Goal: Task Accomplishment & Management: Manage account settings

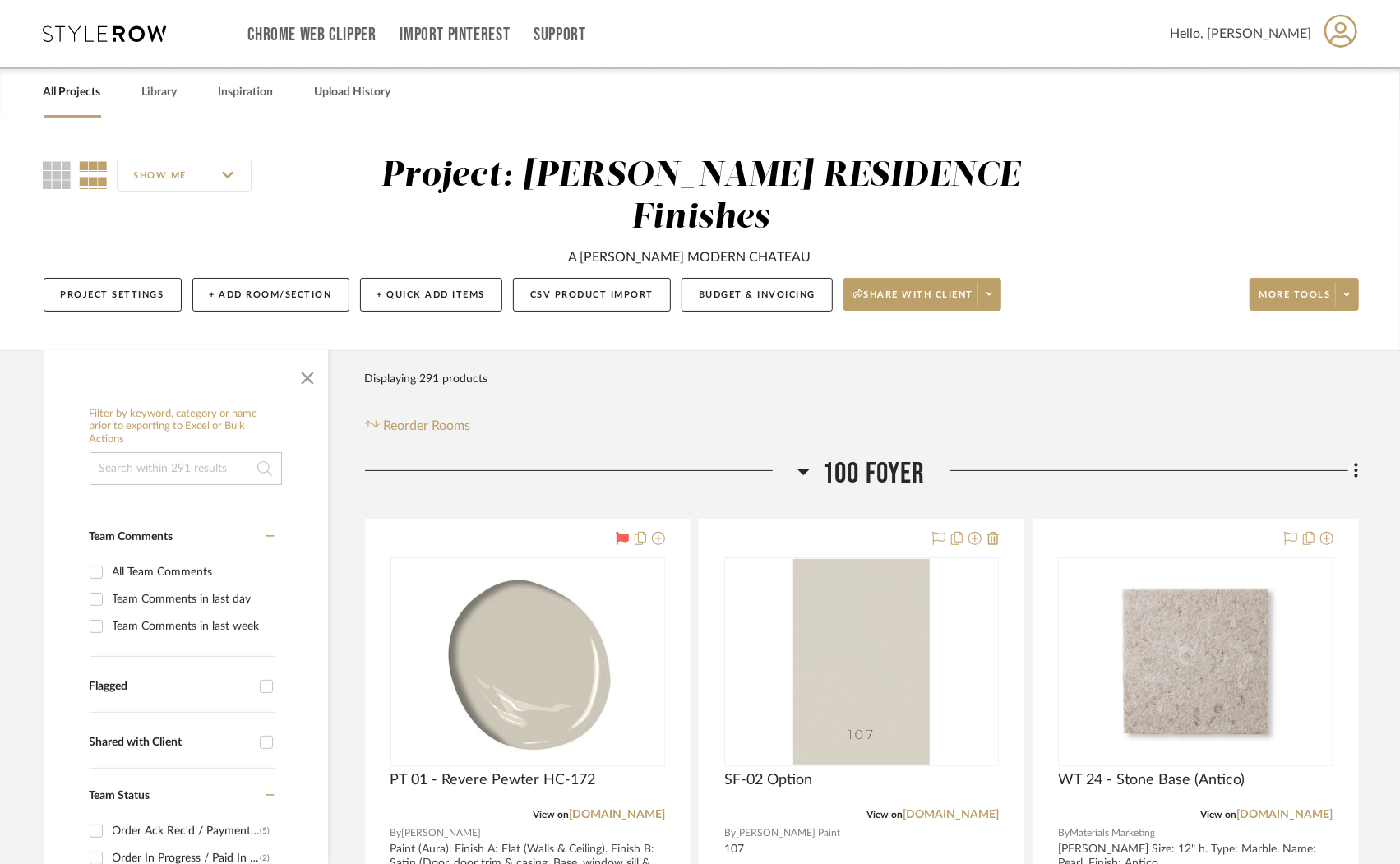
click at [44, 99] on link "All Projects" at bounding box center [72, 93] width 58 height 22
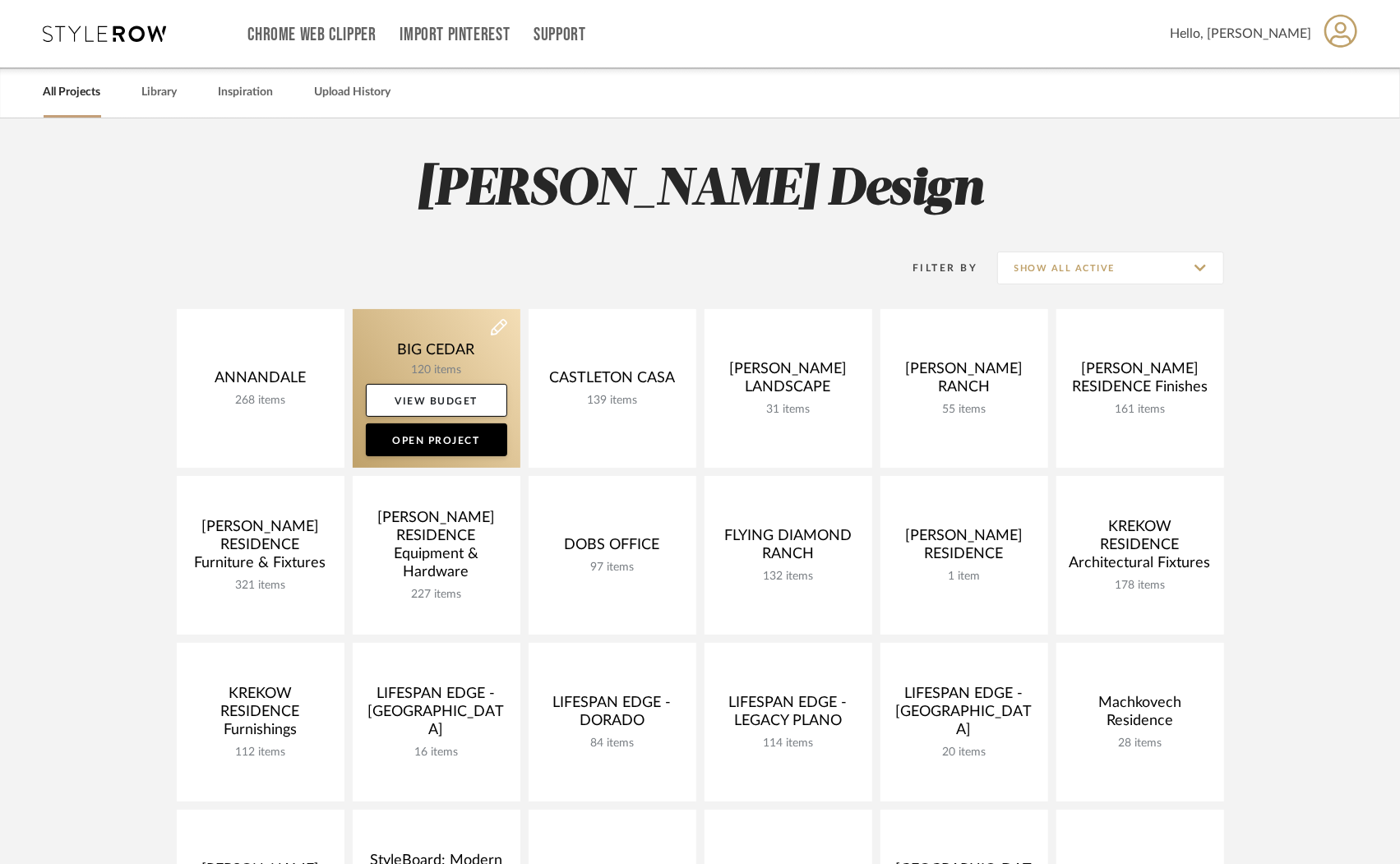
click at [437, 338] on link at bounding box center [436, 388] width 168 height 159
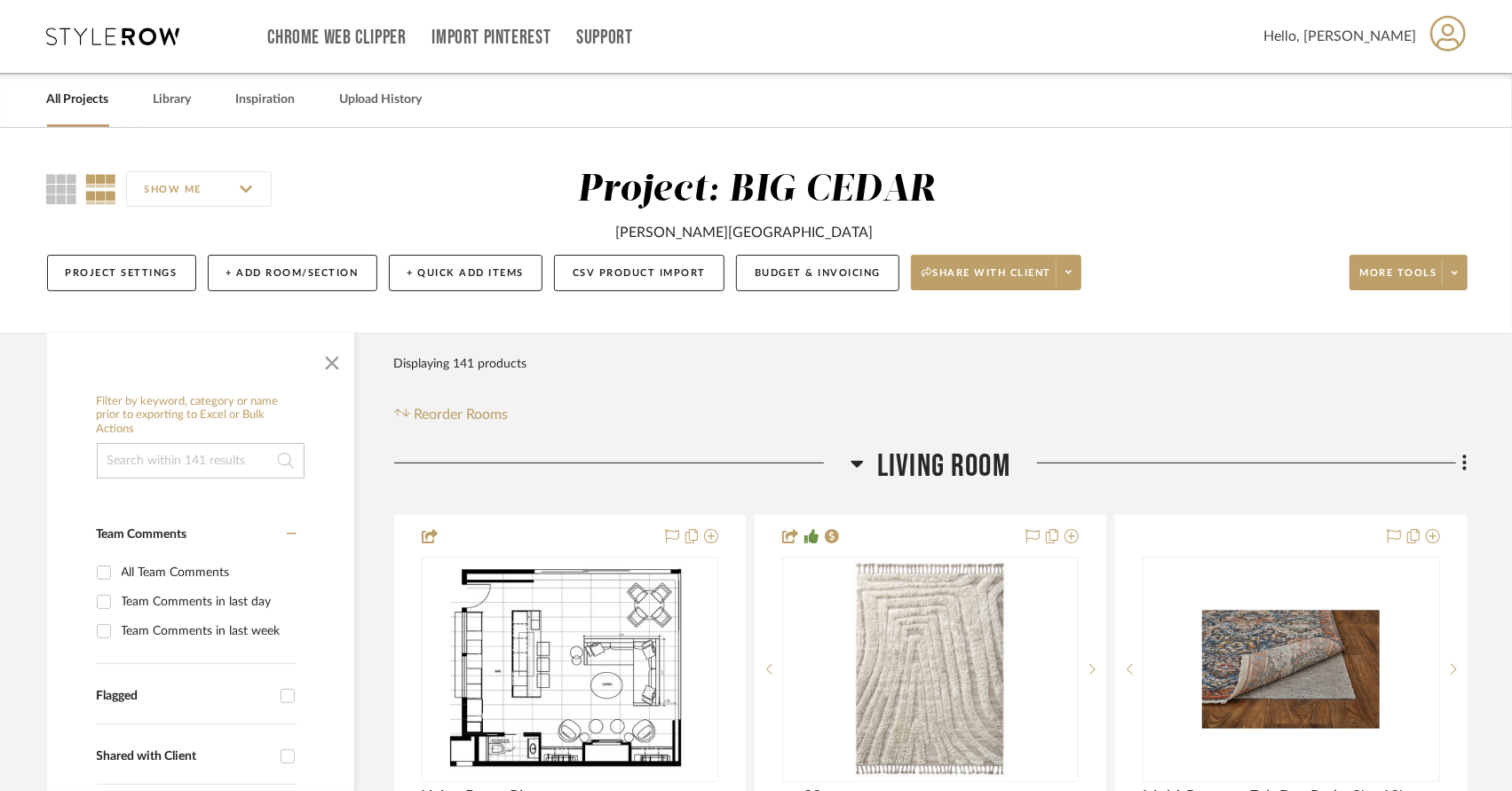
click at [151, 93] on div "All Projects Library Inspiration Upload History" at bounding box center [756, 99] width 1472 height 54
click at [156, 96] on link "Library" at bounding box center [173, 100] width 39 height 24
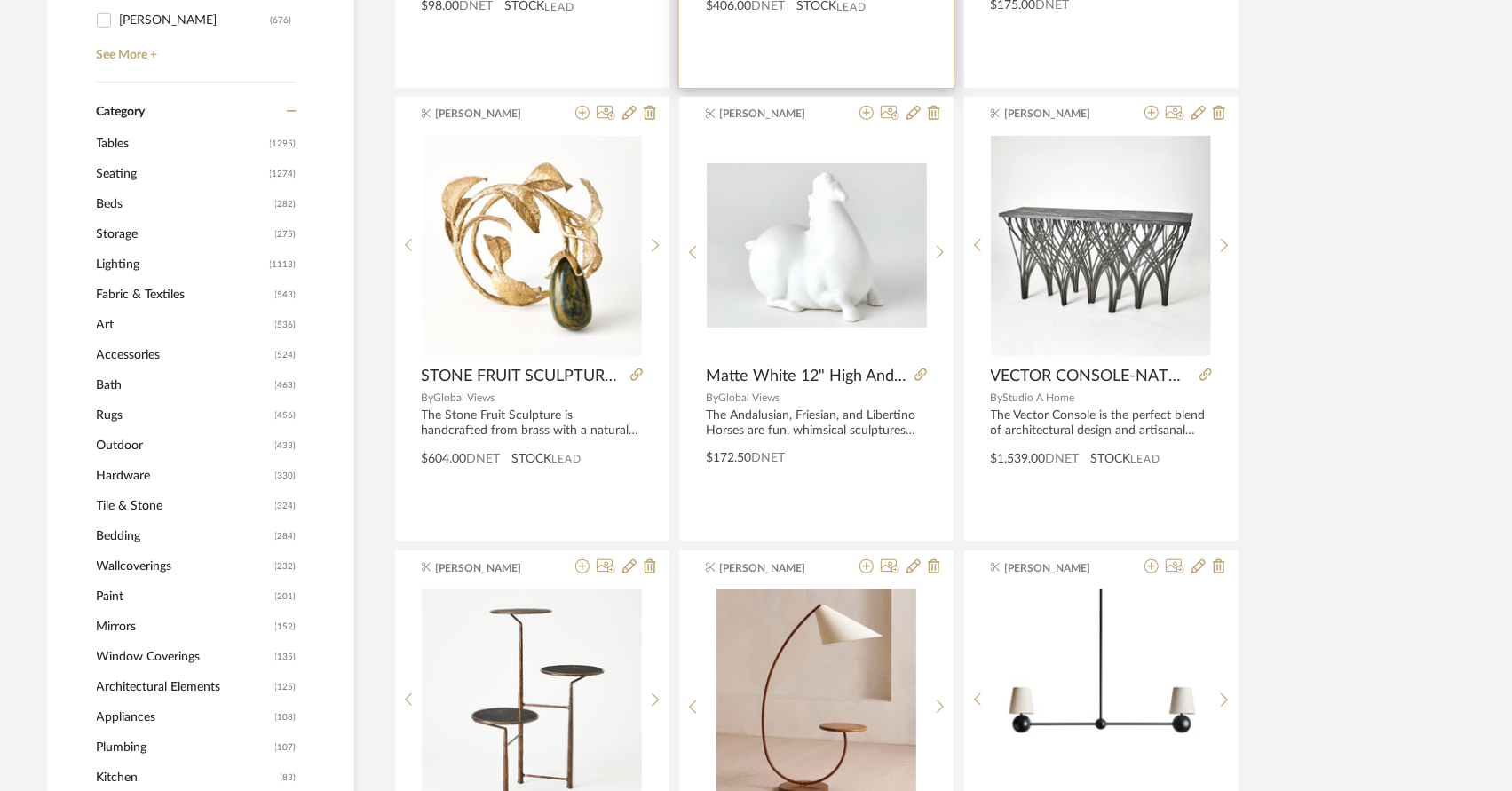
scroll to position [684, 0]
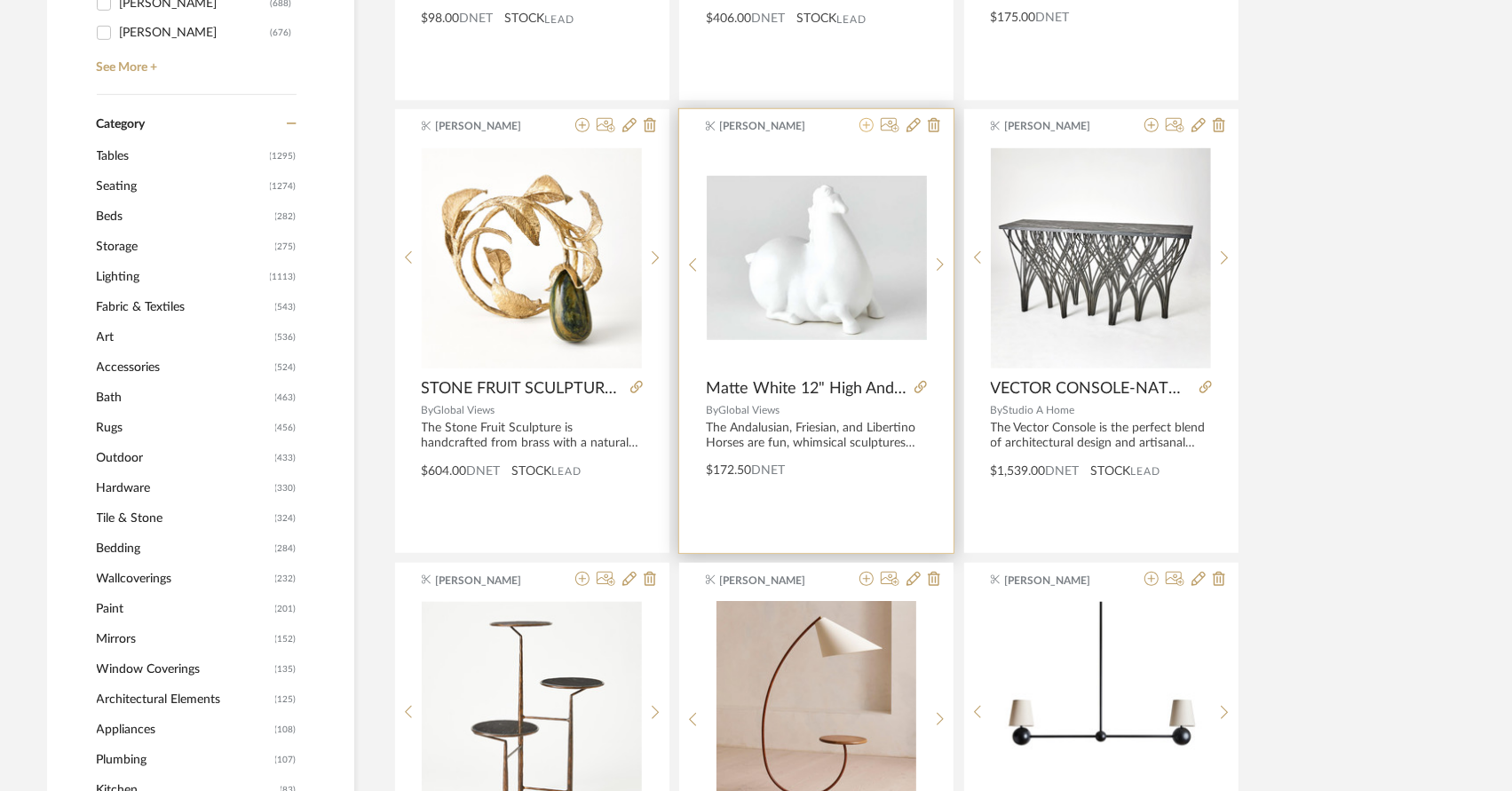
click at [860, 124] on icon at bounding box center [866, 125] width 14 height 14
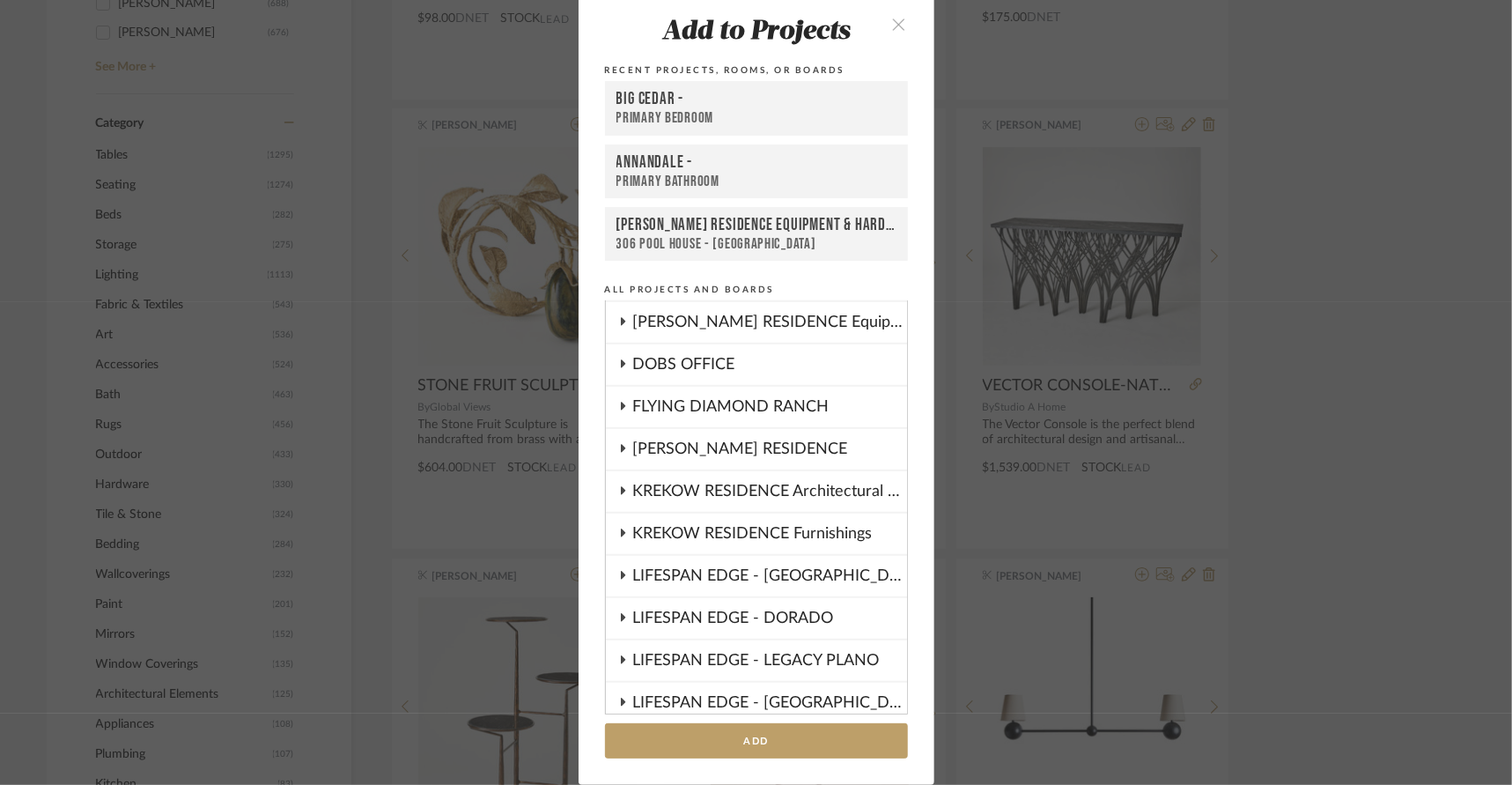
scroll to position [532, 0]
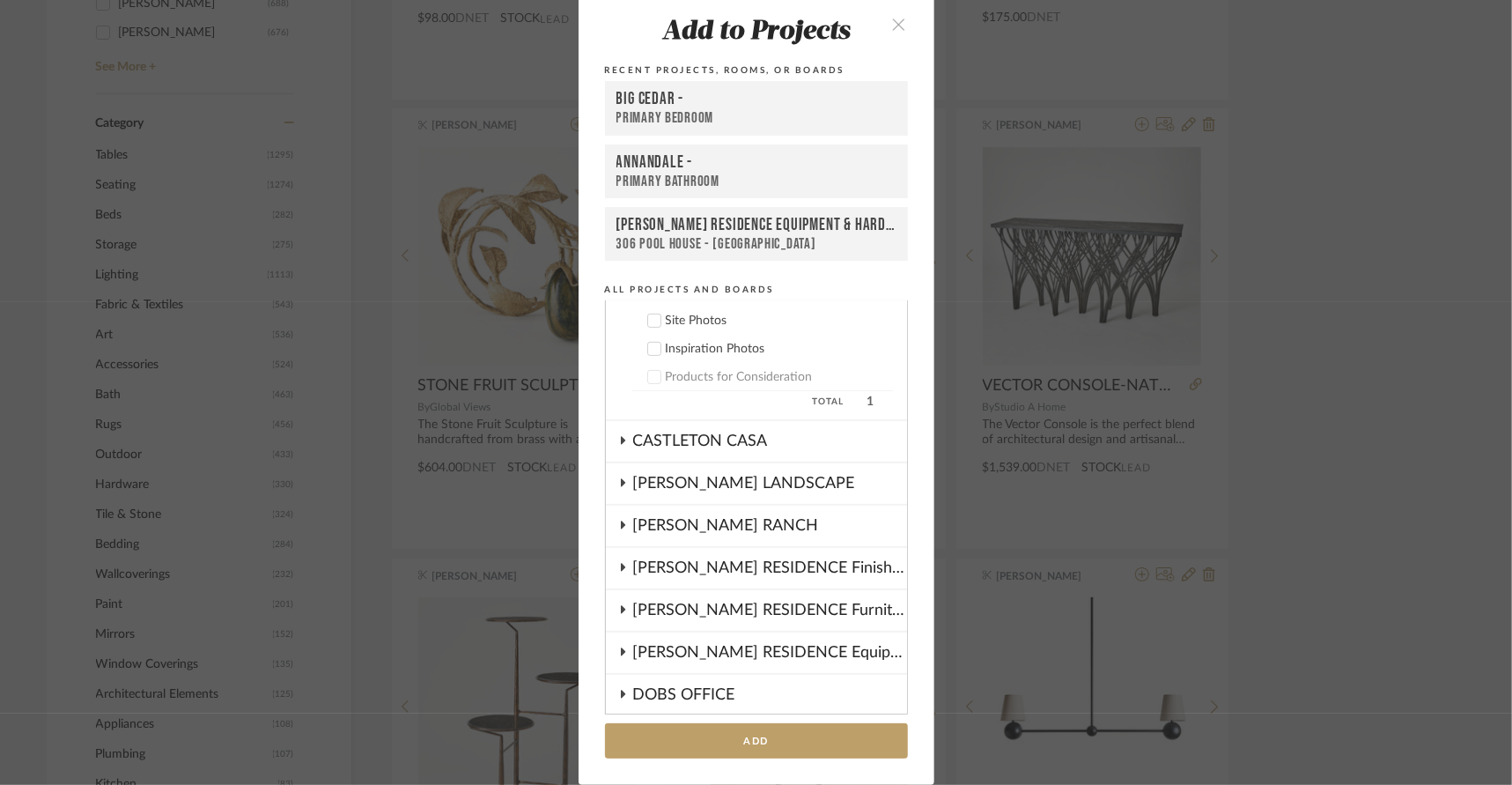
click at [724, 602] on div "COBLE RESIDENCE Furniture & Fixtures" at bounding box center [769, 610] width 274 height 41
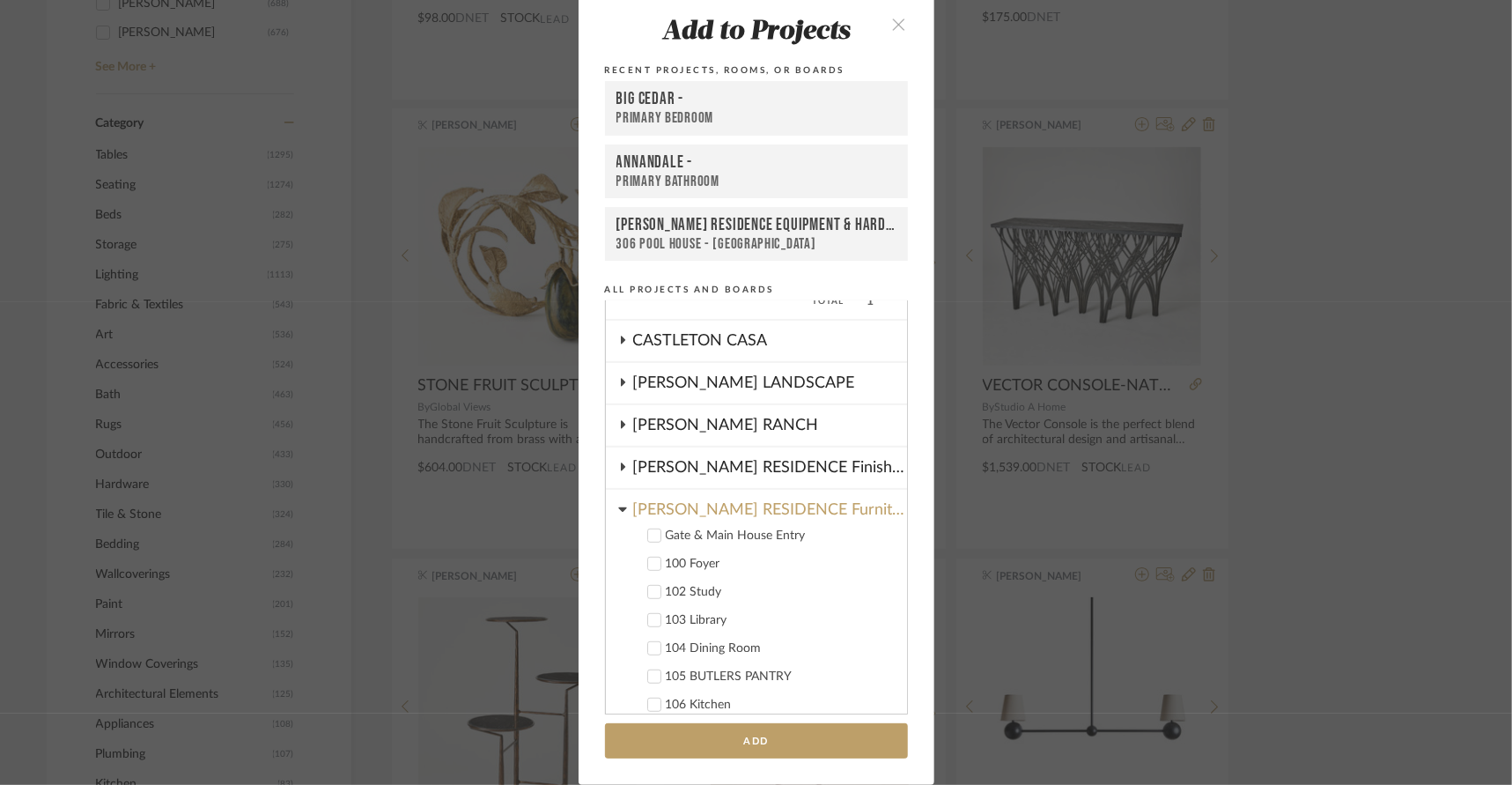
scroll to position [715, 0]
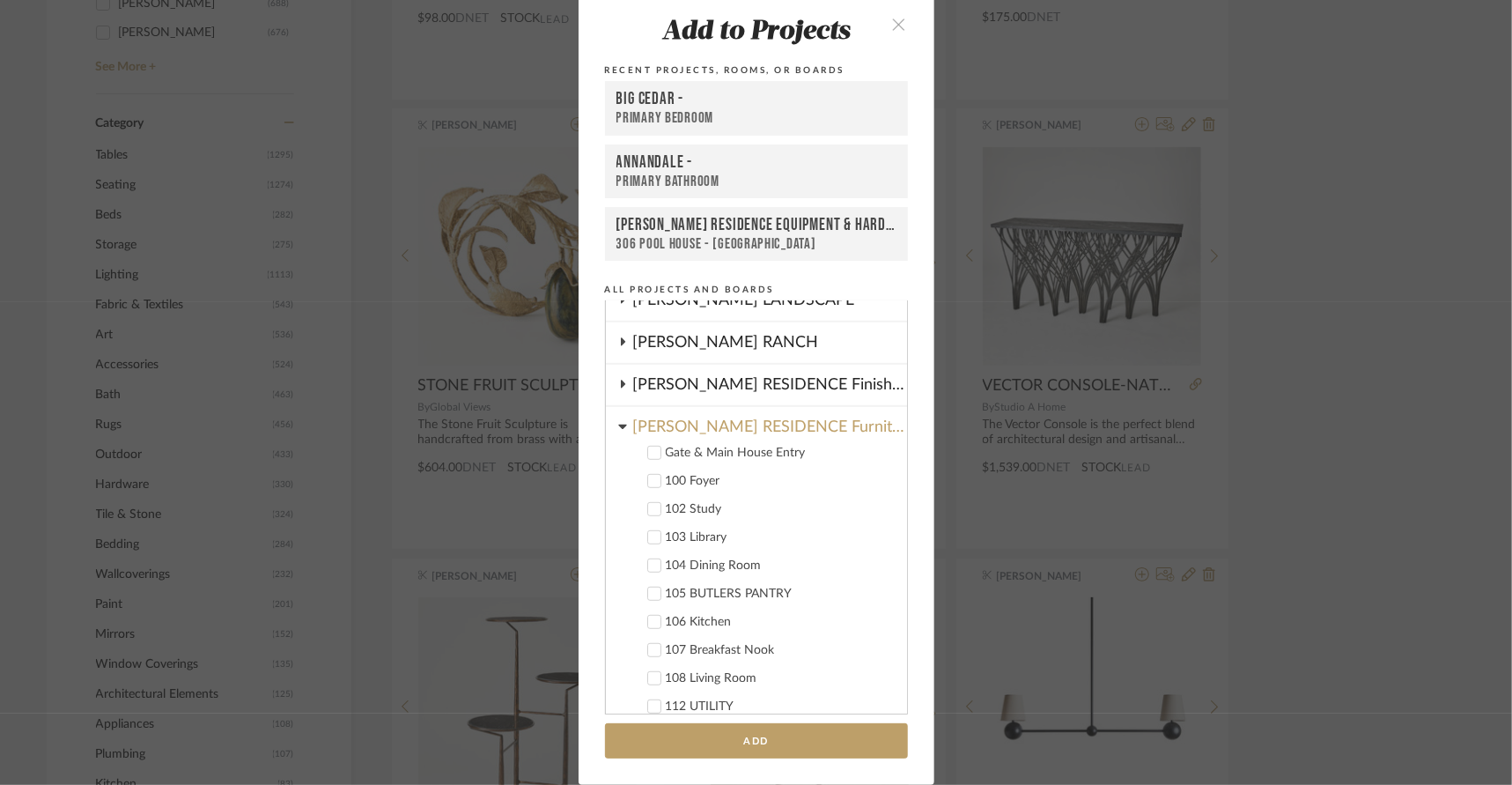
click at [700, 513] on div "102 Study" at bounding box center [779, 509] width 227 height 15
click at [828, 740] on button "Add" at bounding box center [756, 741] width 303 height 36
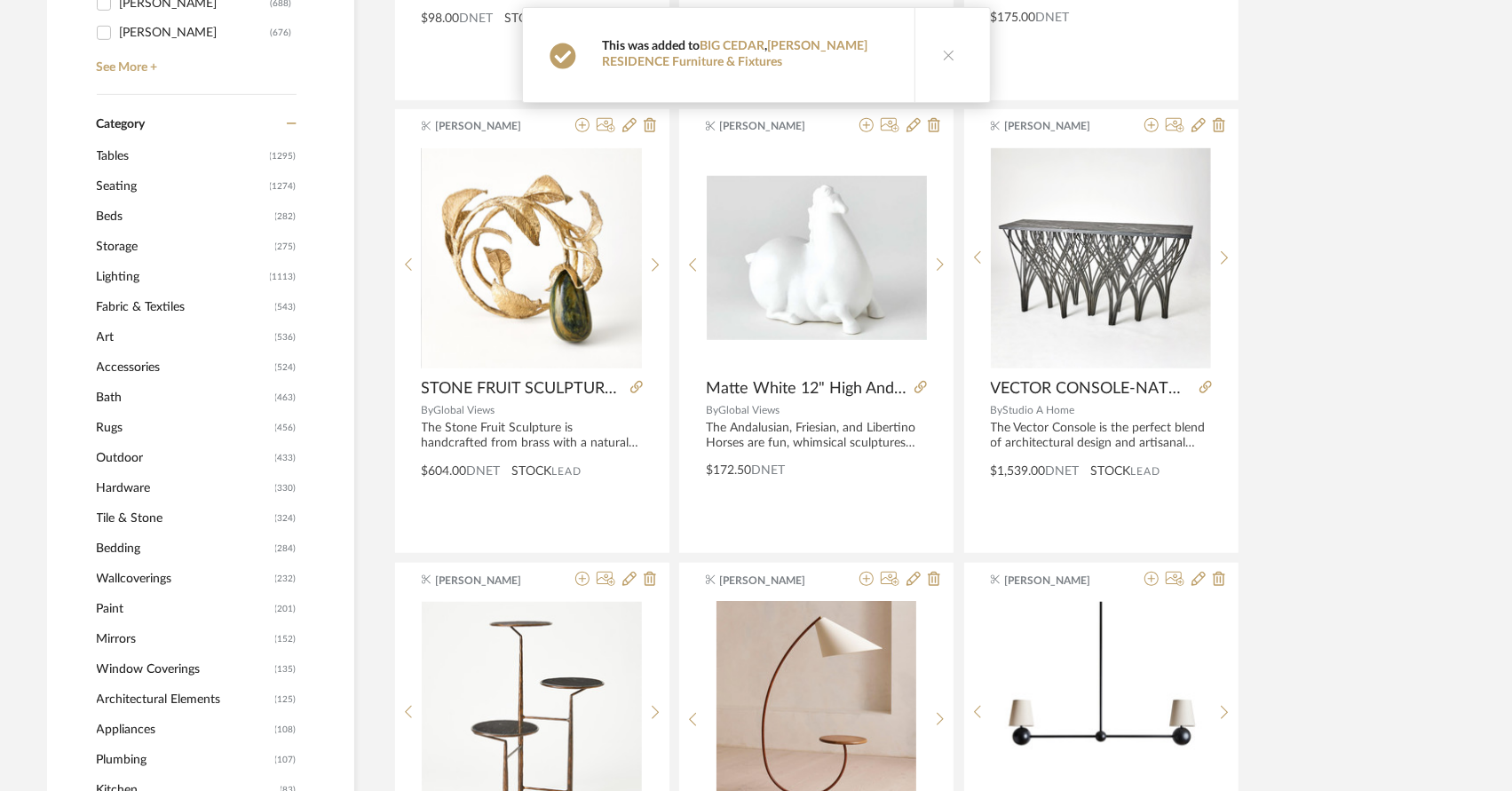
scroll to position [0, 0]
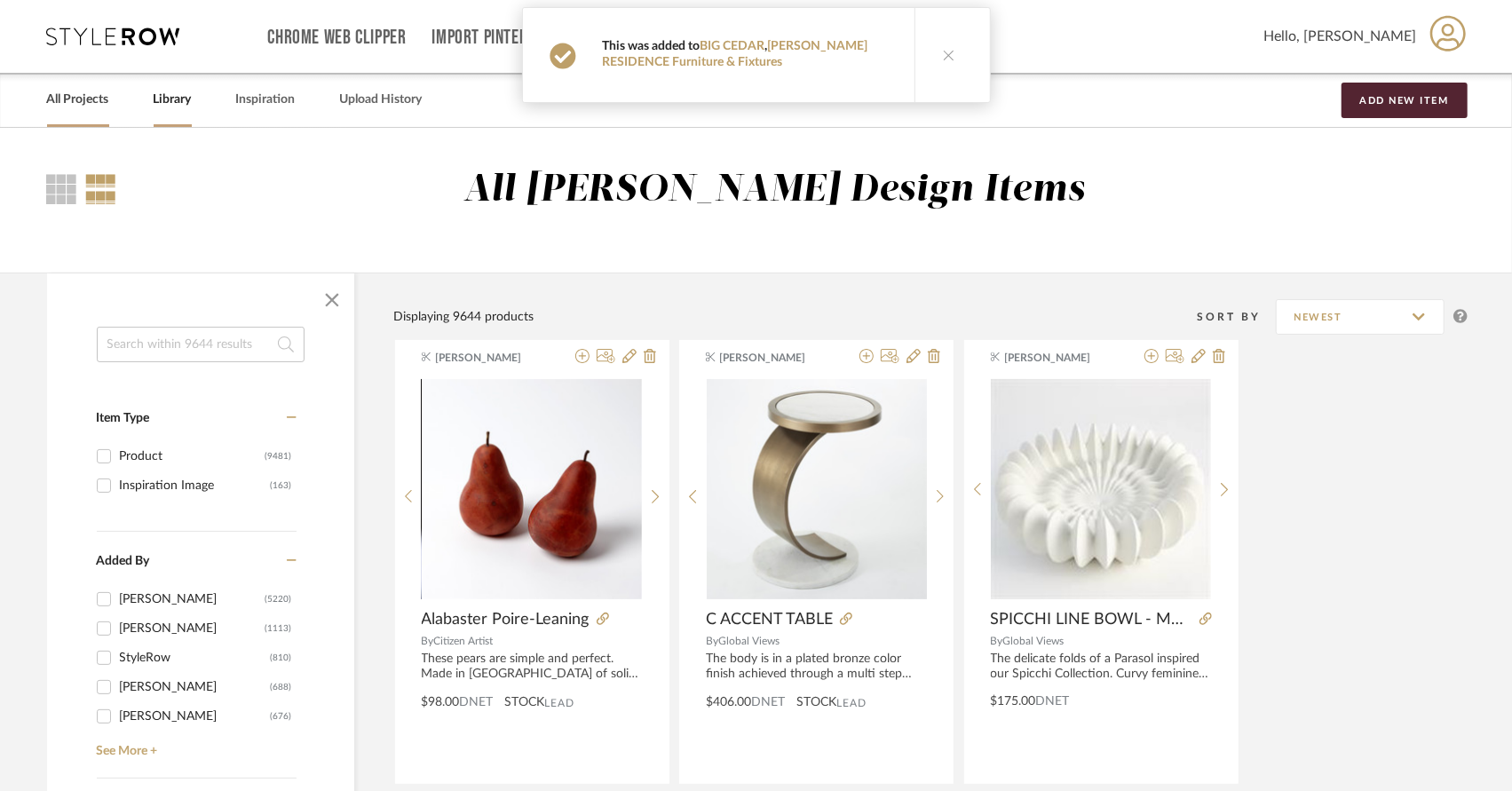
click at [77, 90] on link "All Projects" at bounding box center [78, 100] width 62 height 24
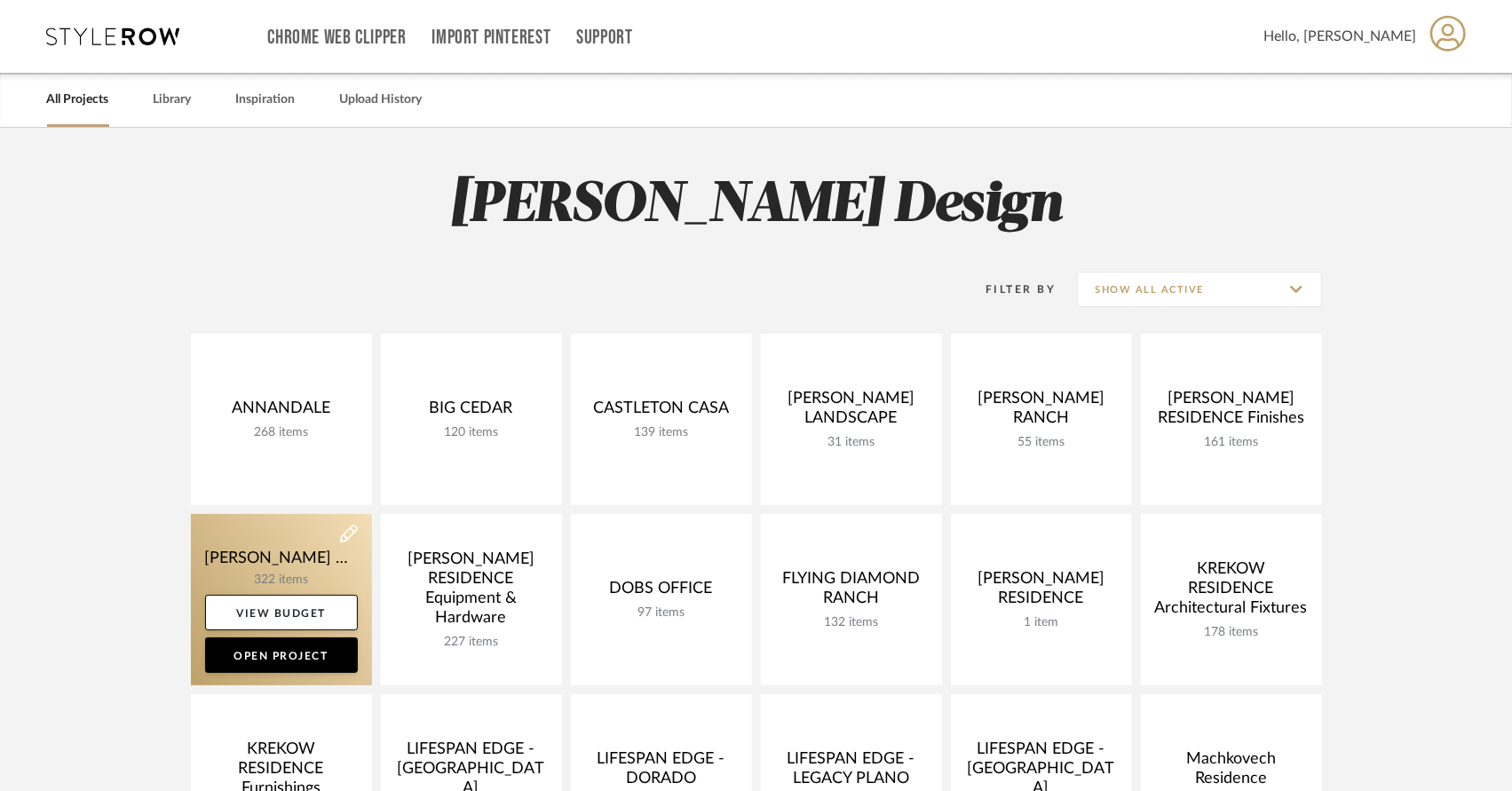
click at [278, 558] on link at bounding box center [281, 599] width 182 height 171
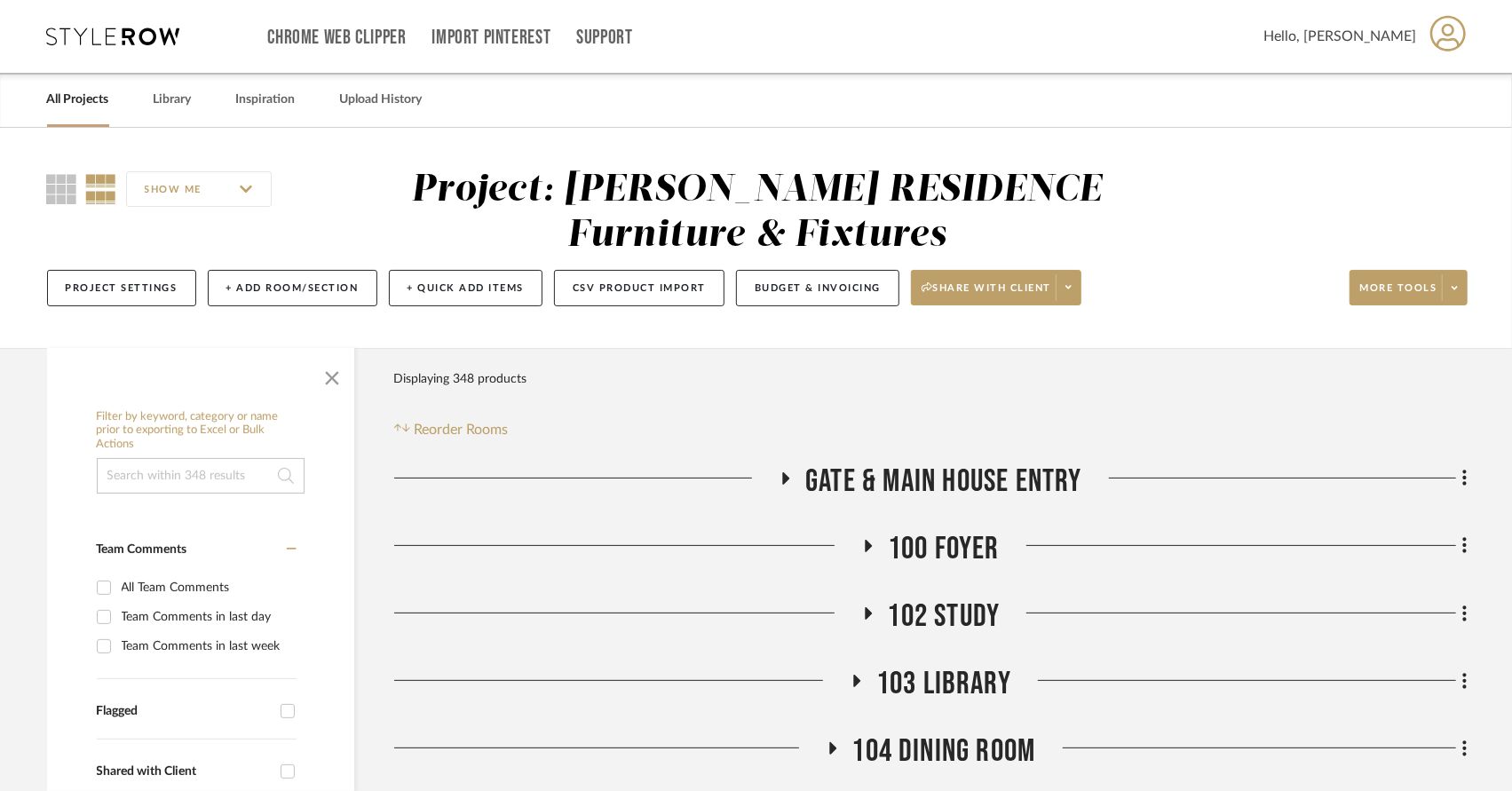
click at [949, 615] on span "102 Study" at bounding box center [944, 617] width 113 height 38
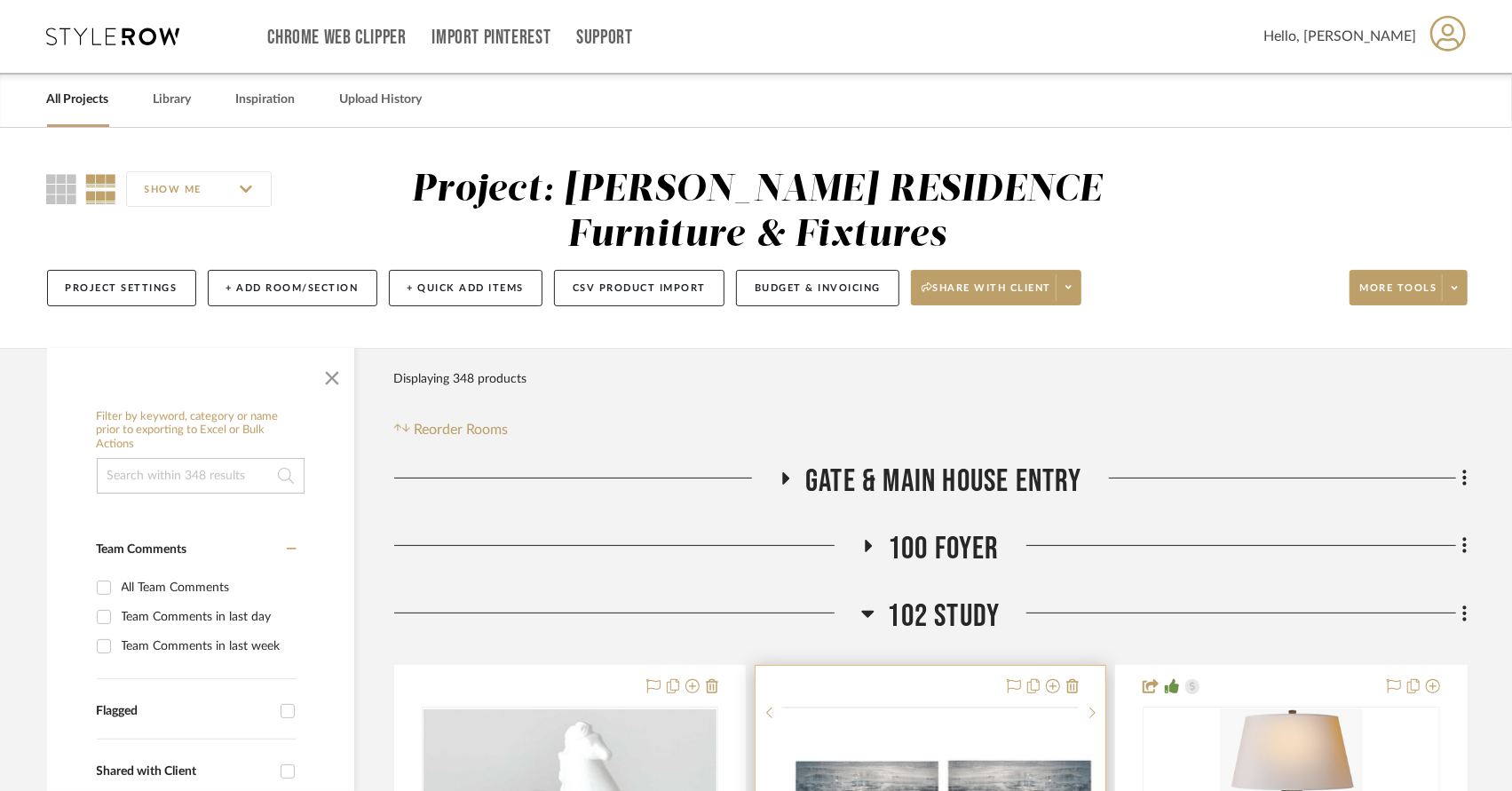
scroll to position [694, 0]
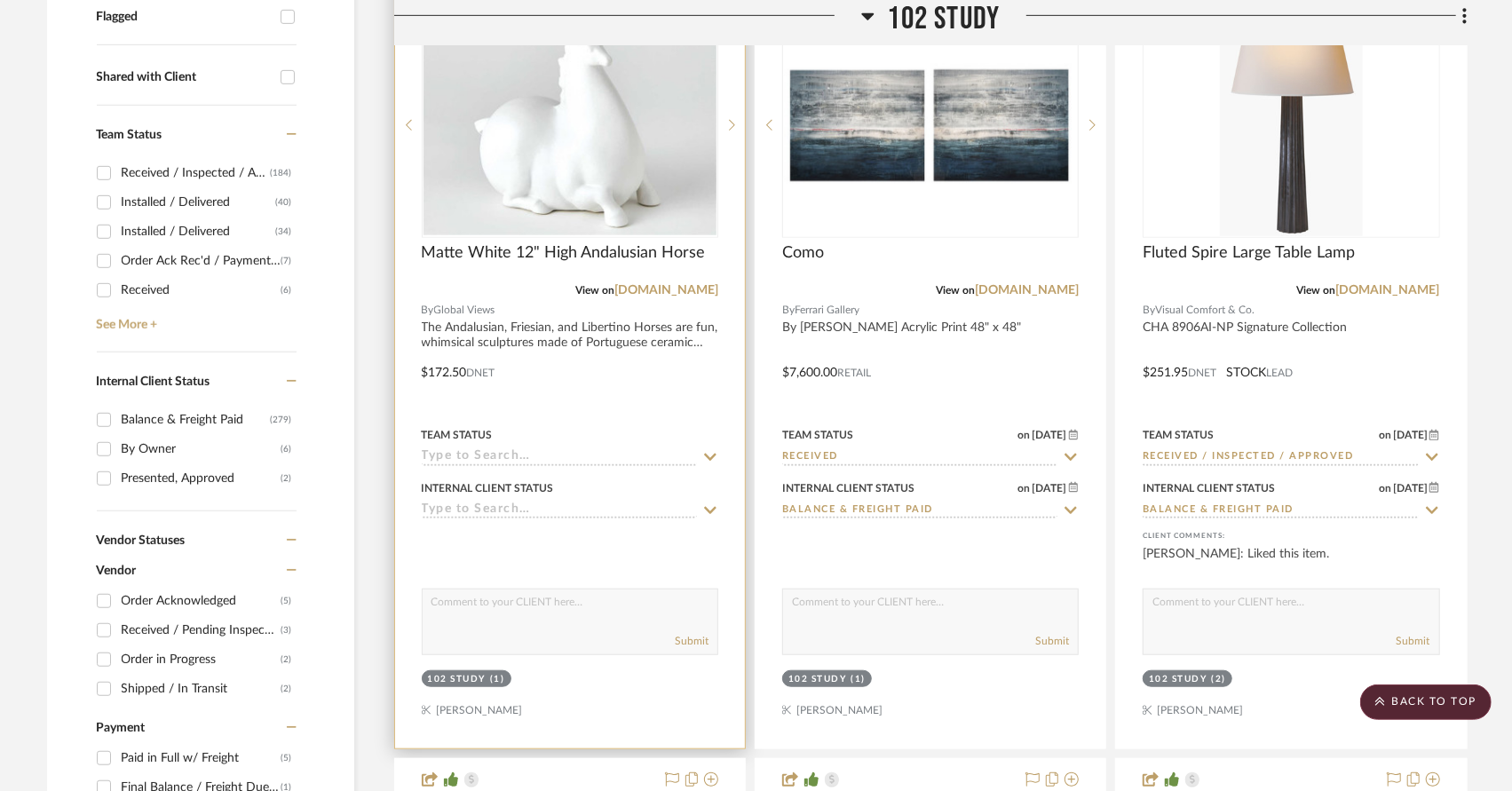
click at [548, 330] on div at bounding box center [570, 359] width 350 height 776
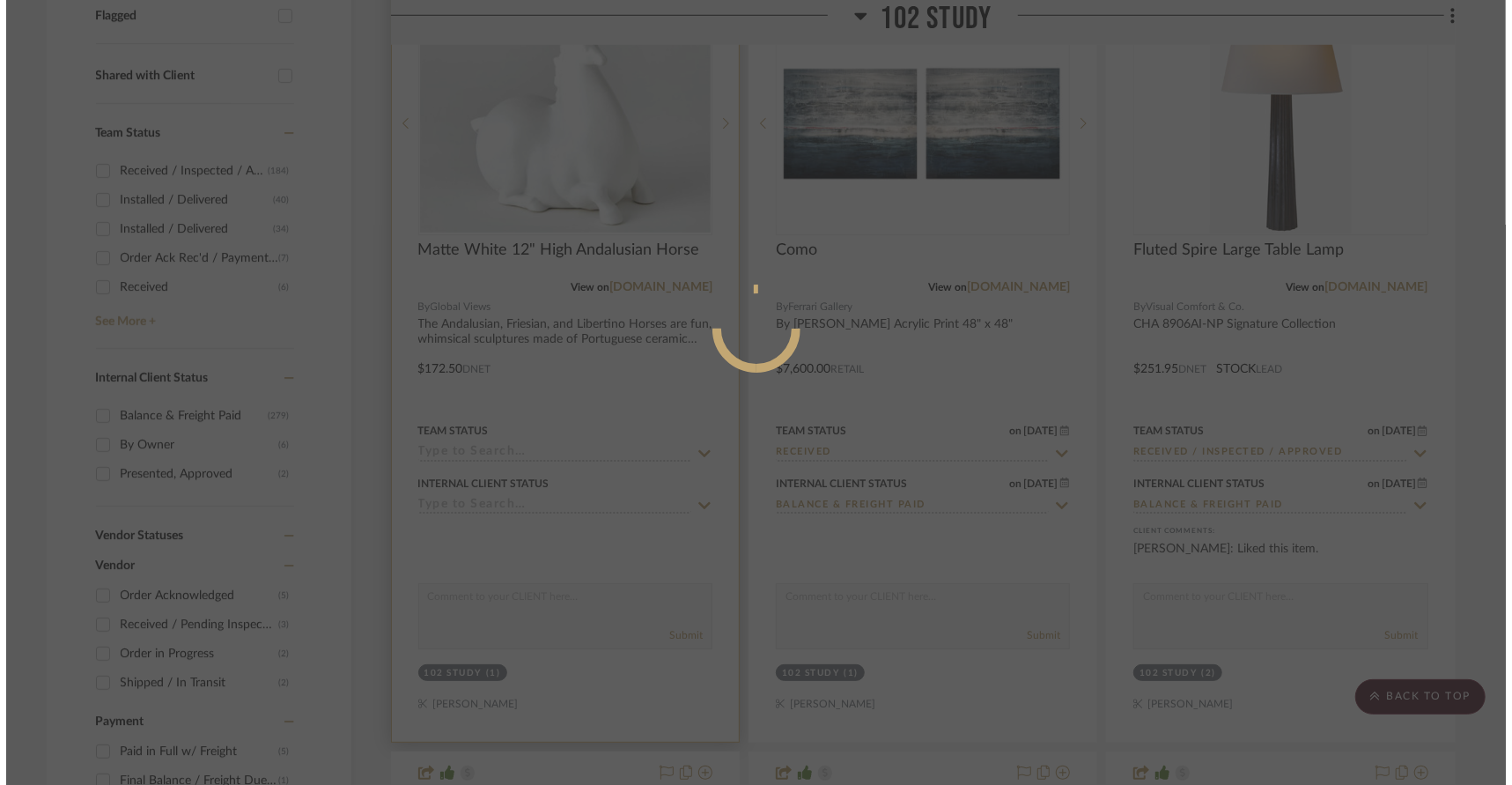
scroll to position [0, 0]
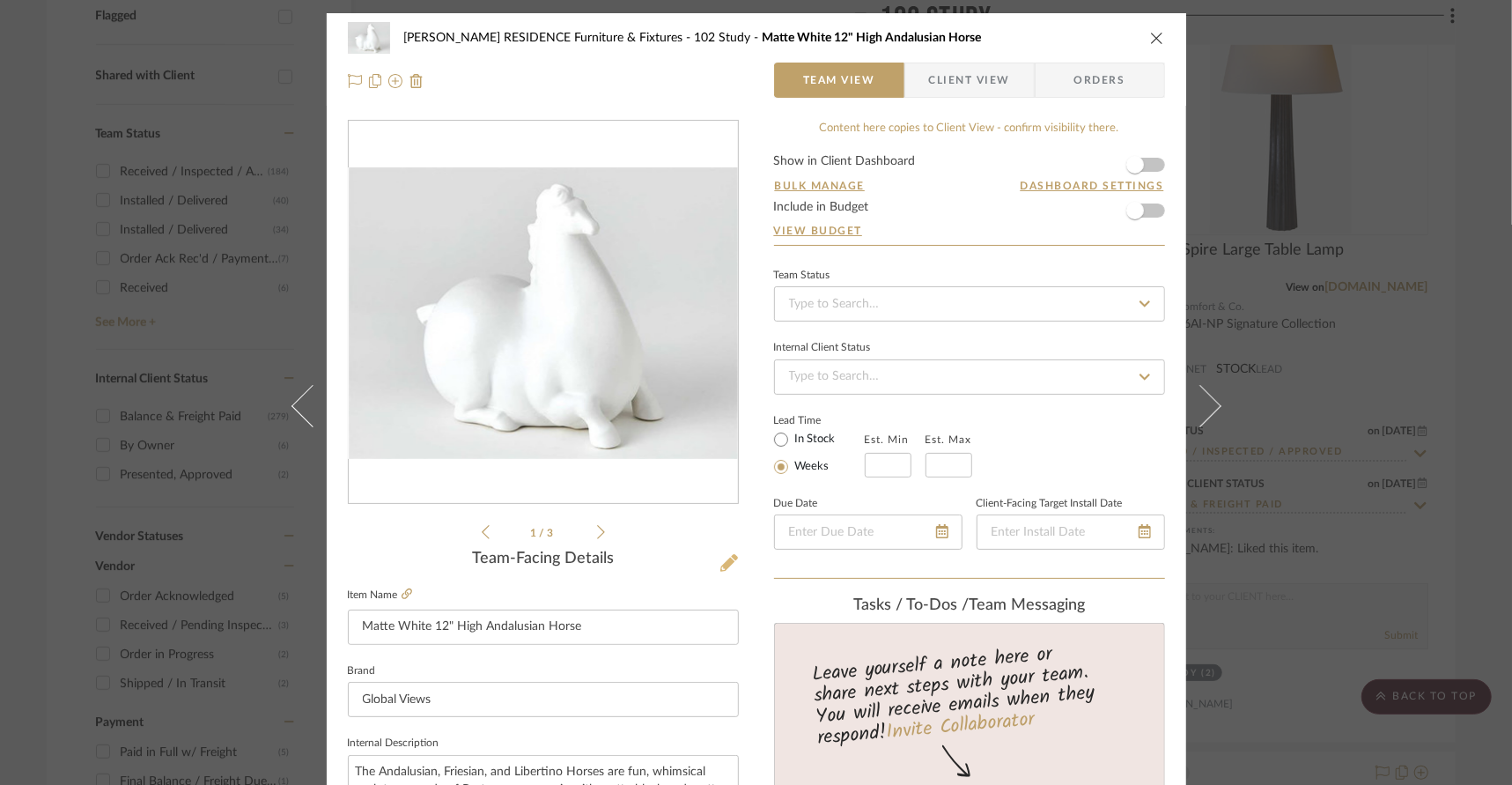
click at [726, 569] on icon at bounding box center [728, 562] width 17 height 17
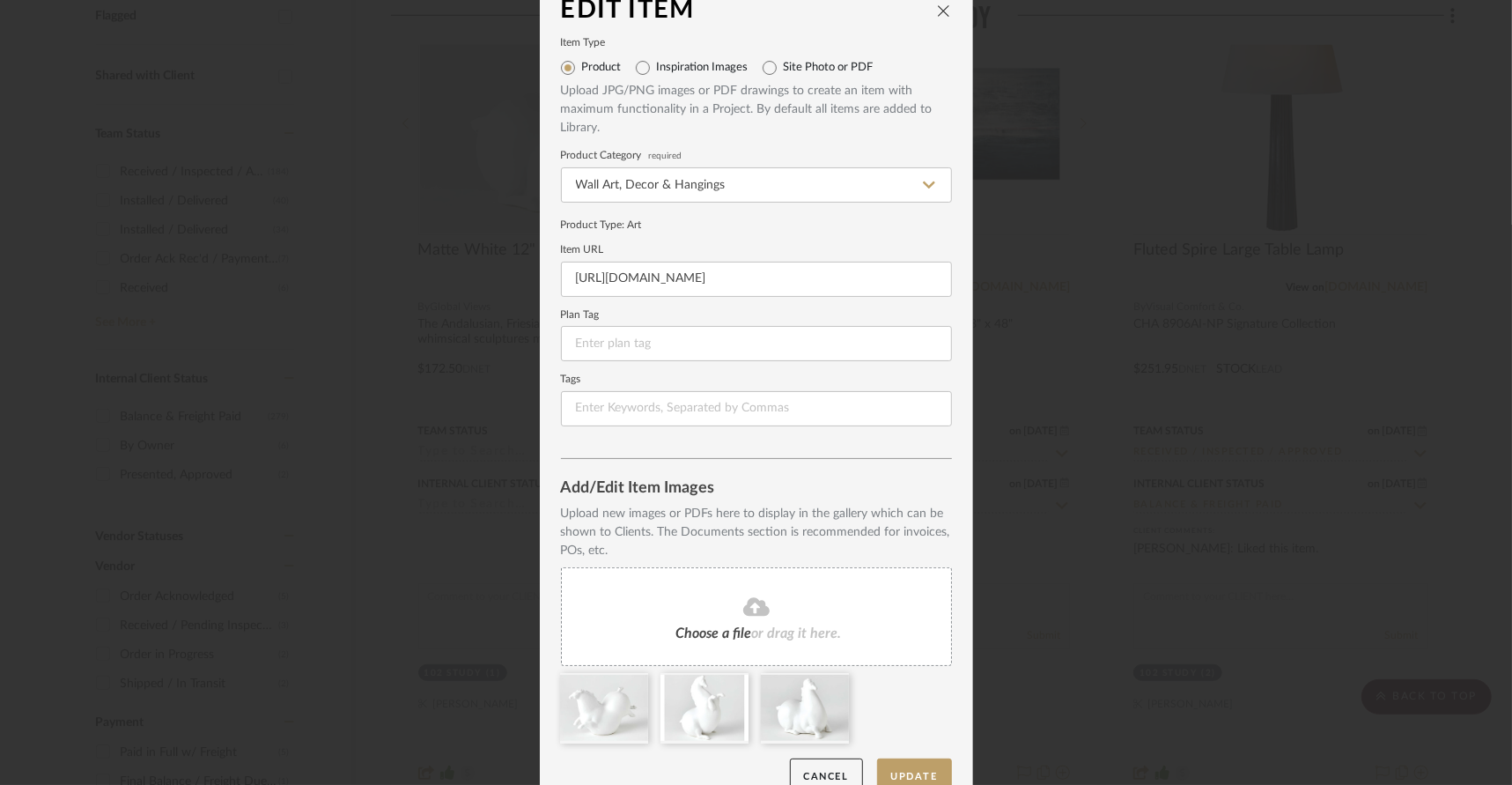
scroll to position [54, 0]
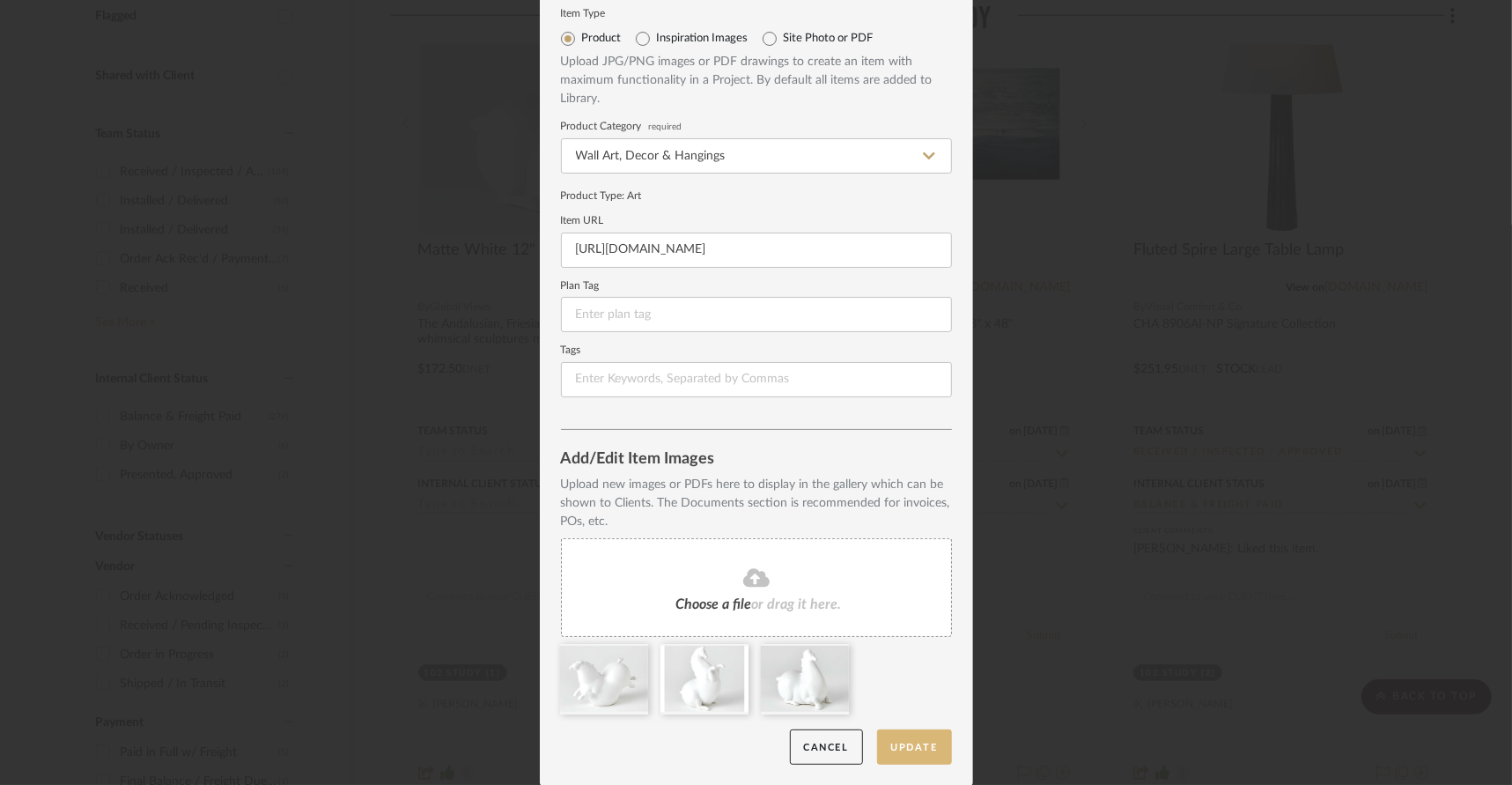
click at [896, 742] on button "Update" at bounding box center [914, 748] width 75 height 36
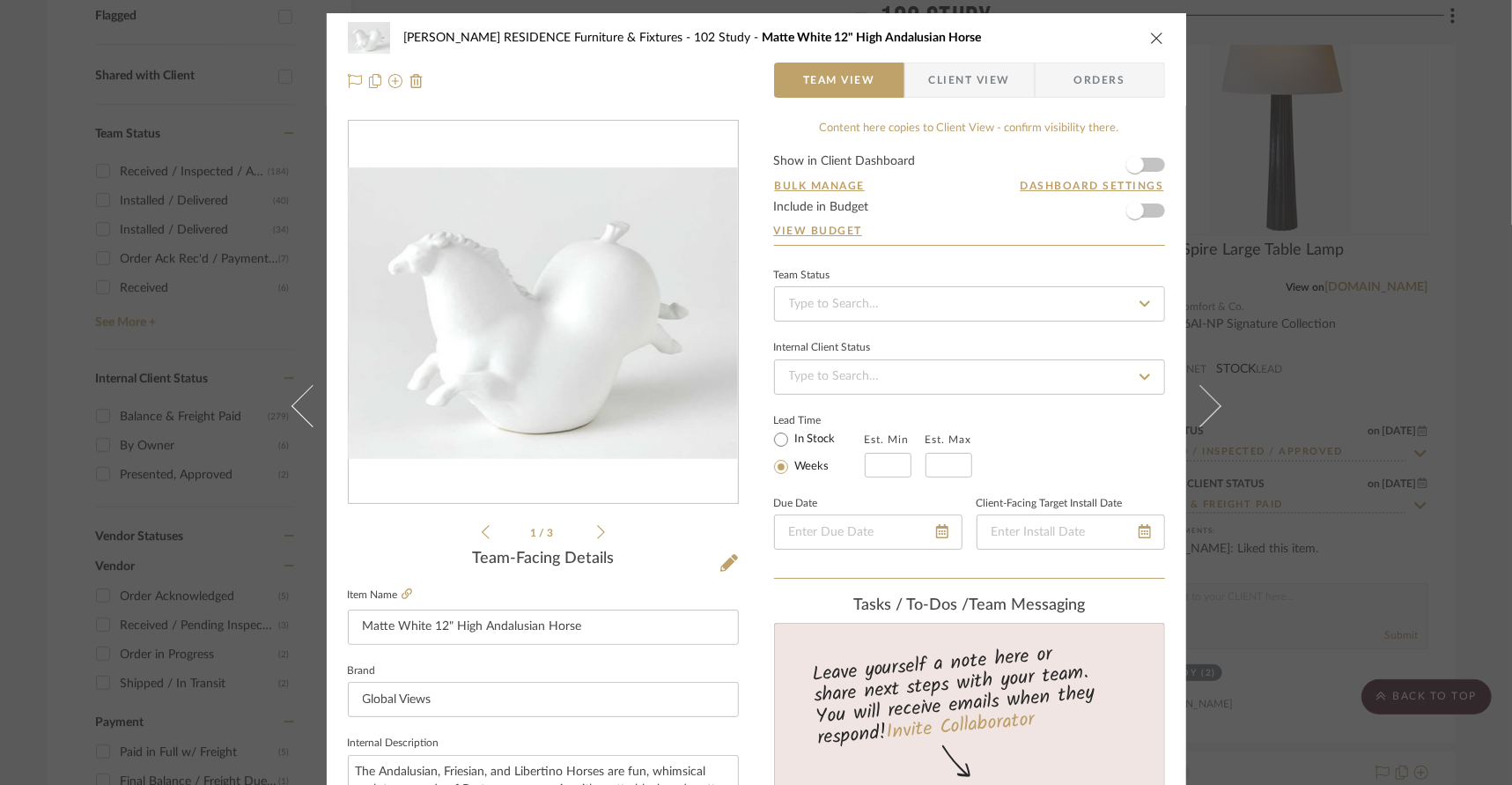
click at [1152, 42] on icon "close" at bounding box center [1157, 37] width 14 height 14
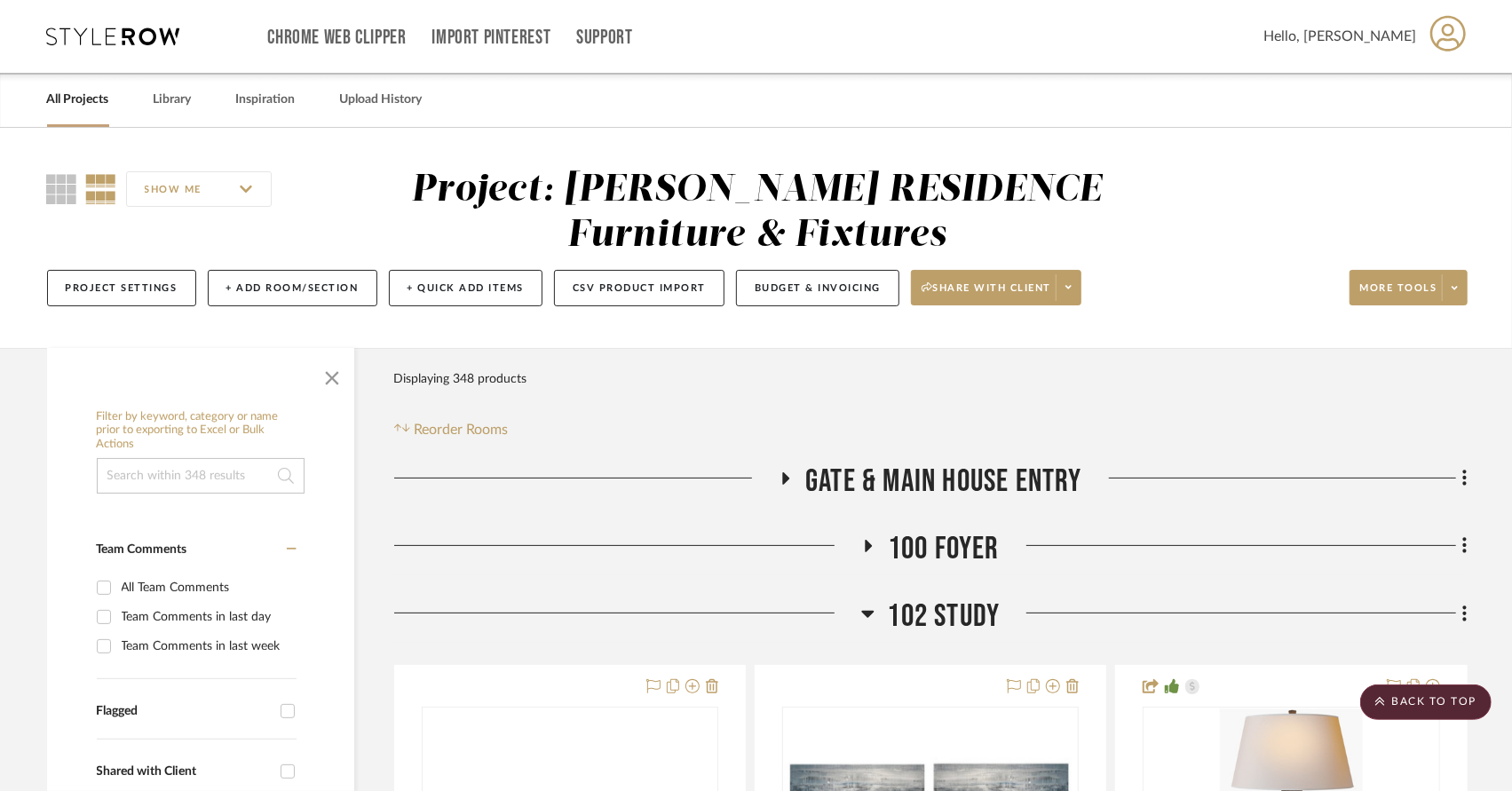
scroll to position [392, 0]
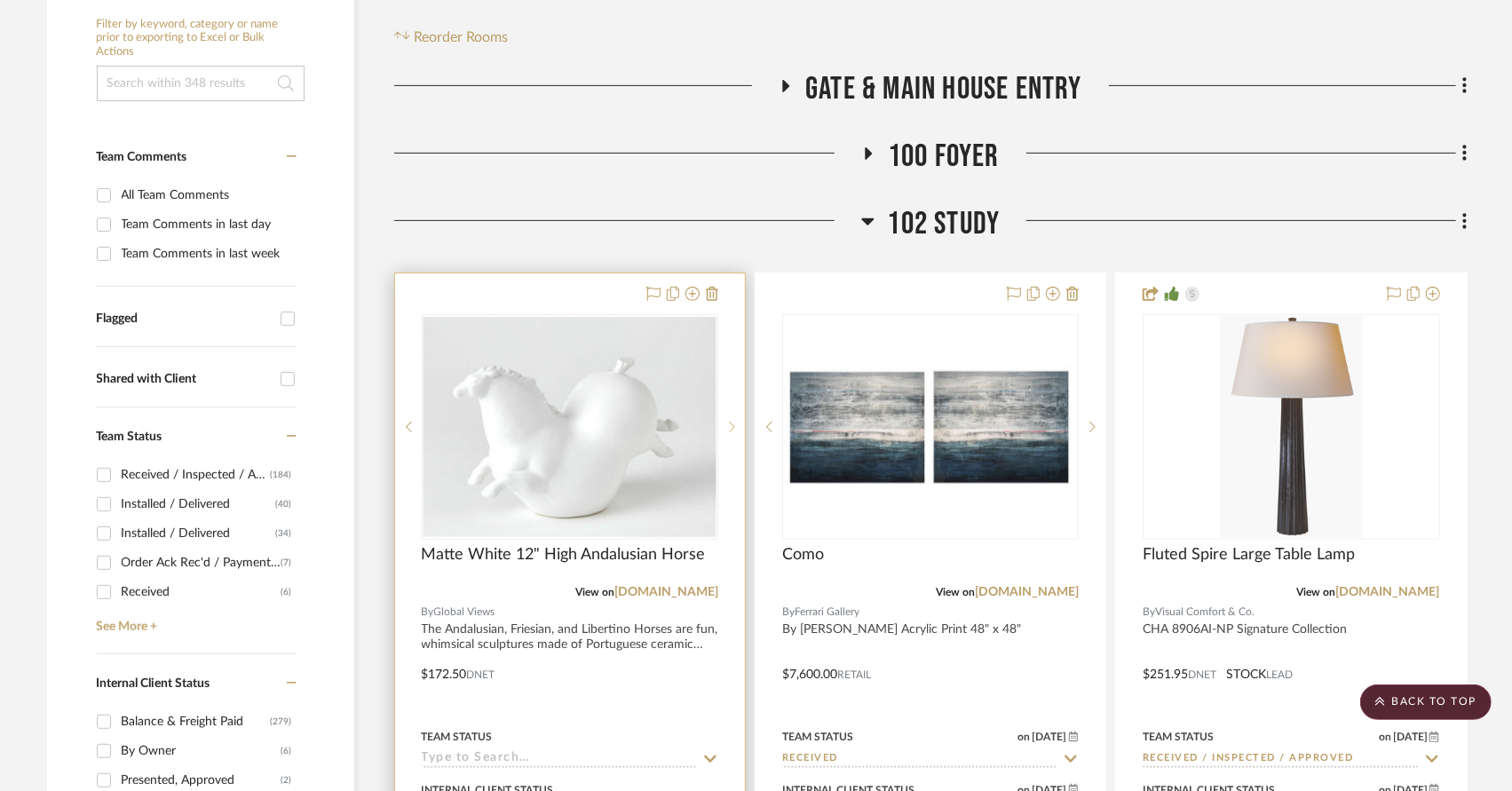
click at [738, 421] on sr-next-btn at bounding box center [731, 427] width 27 height 13
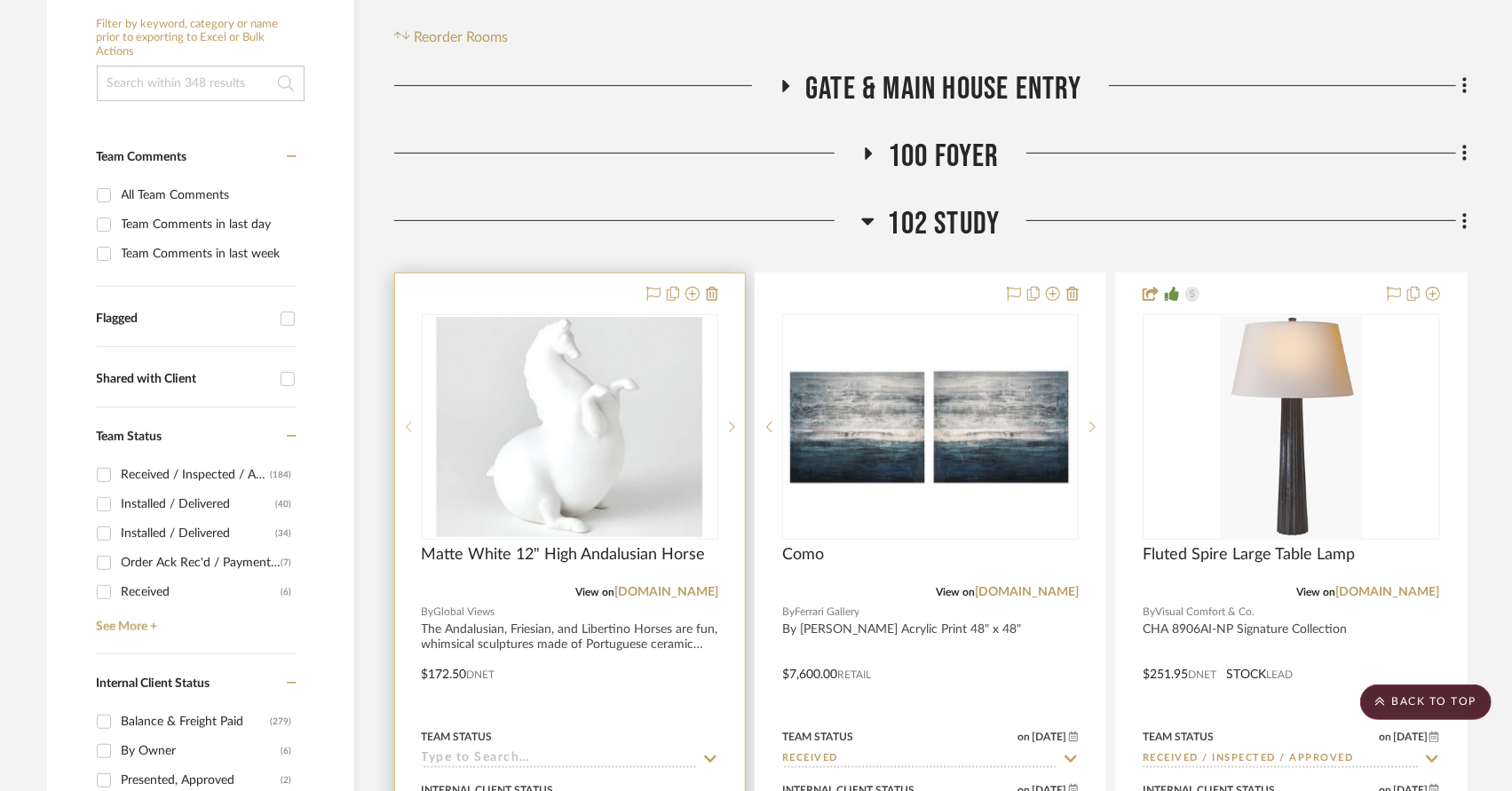
click at [411, 421] on sr-prev-btn at bounding box center [408, 427] width 27 height 13
